Goal: Find specific page/section: Find specific page/section

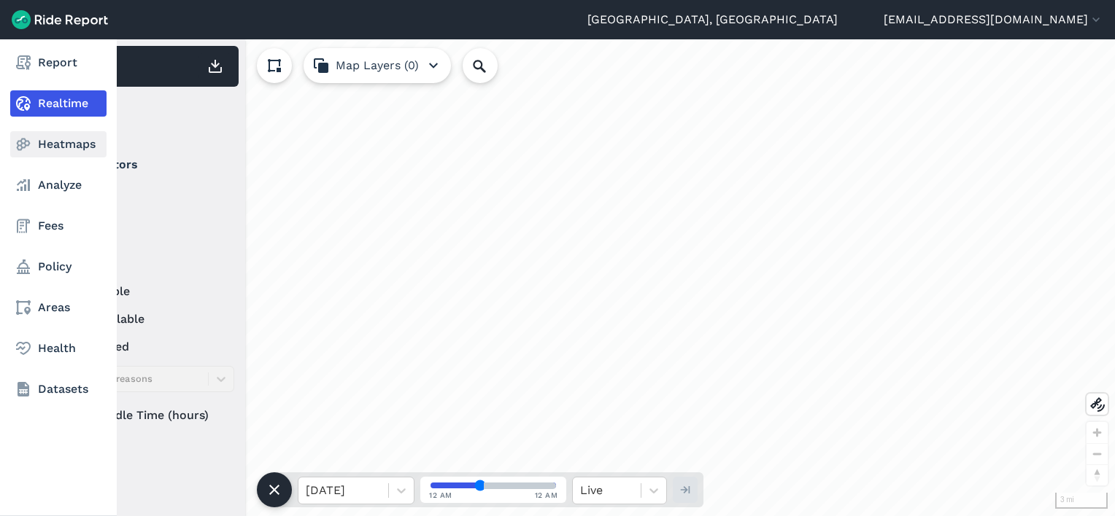
click at [32, 142] on link "Heatmaps" at bounding box center [58, 144] width 96 height 26
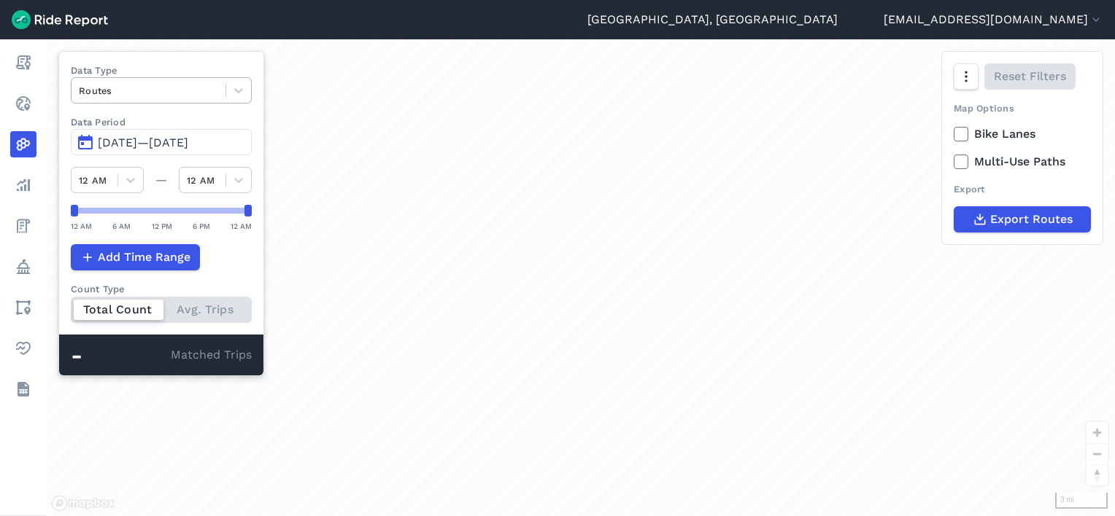
click at [129, 98] on div at bounding box center [148, 90] width 139 height 17
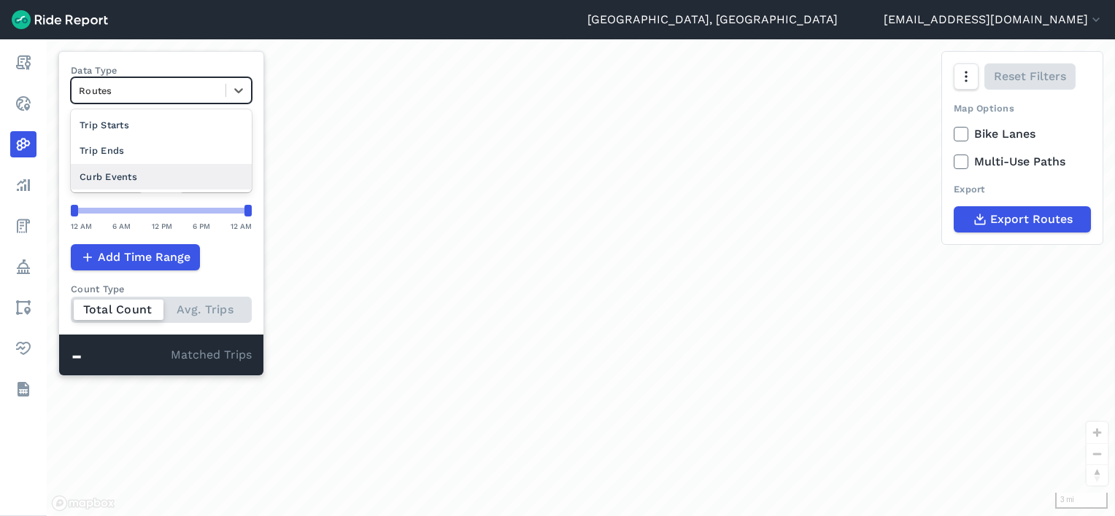
click at [128, 178] on div "Curb Events" at bounding box center [161, 177] width 181 height 26
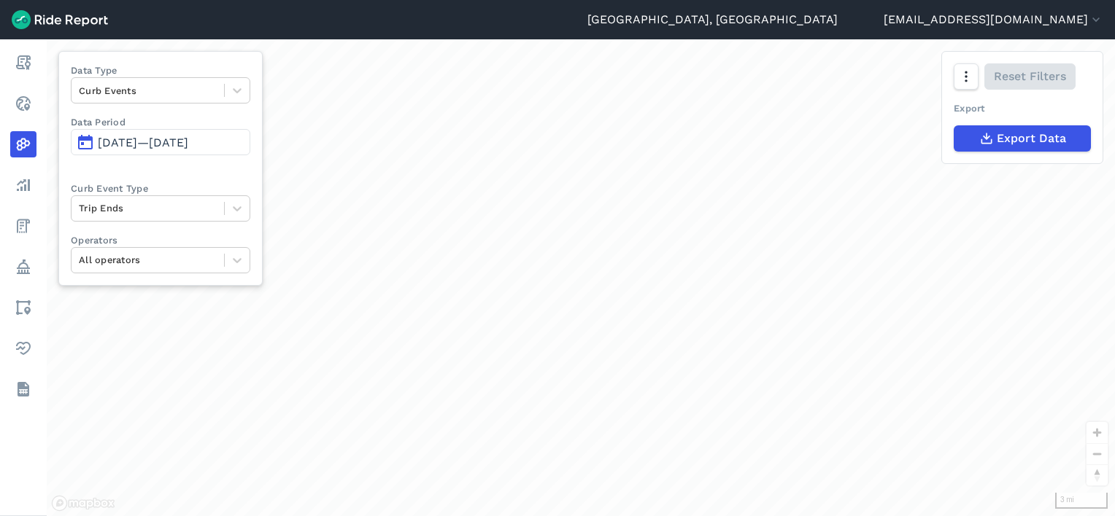
drag, startPoint x: 589, startPoint y: 117, endPoint x: 585, endPoint y: 174, distance: 57.1
click at [585, 174] on div "loading" at bounding box center [581, 277] width 1068 height 477
click at [152, 144] on span "[DATE]—[DATE]" at bounding box center [143, 143] width 90 height 14
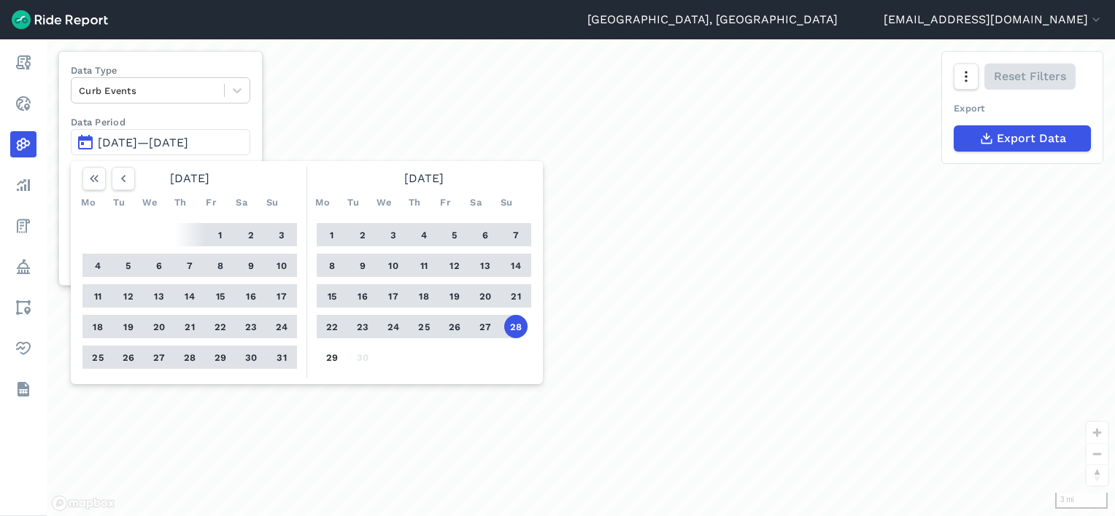
click at [389, 136] on div "loading" at bounding box center [581, 277] width 1068 height 477
